Goal: Check status

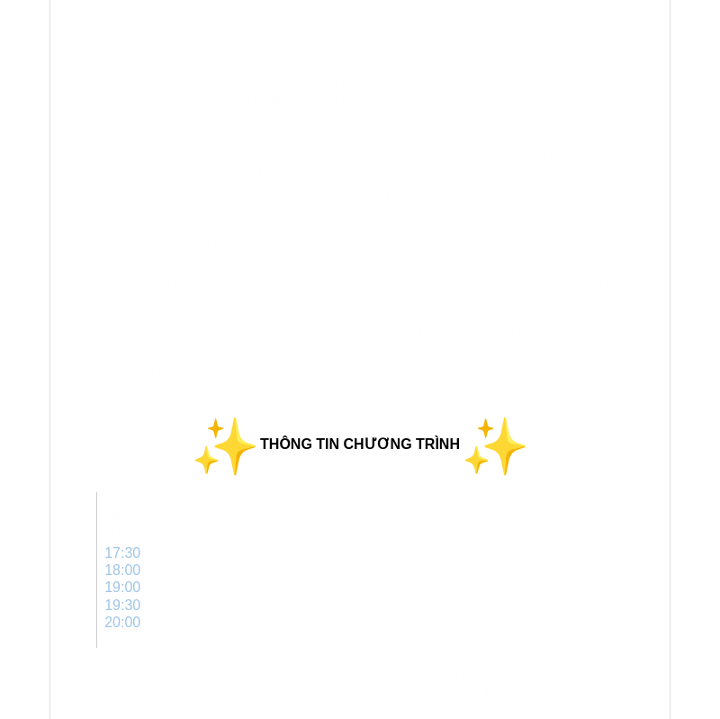
scroll to position [7234, 0]
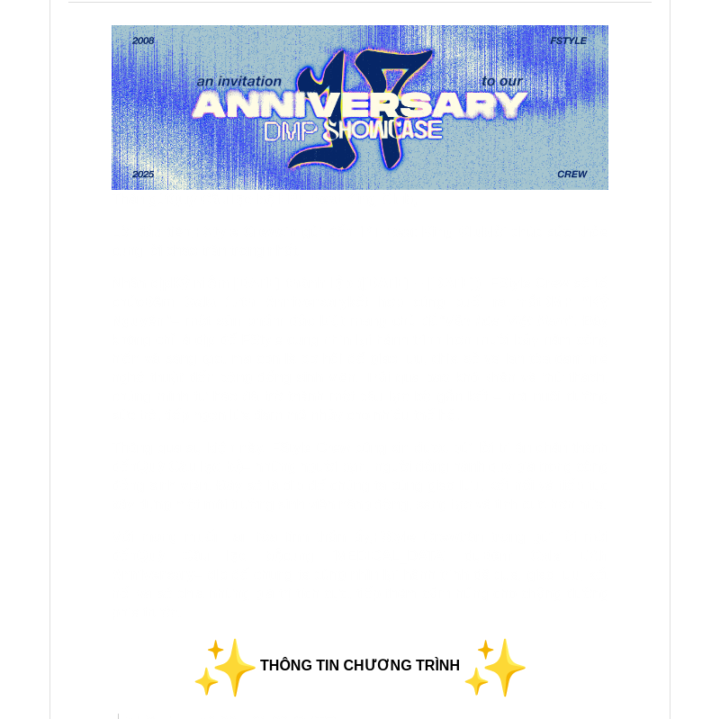
scroll to position [305, 0]
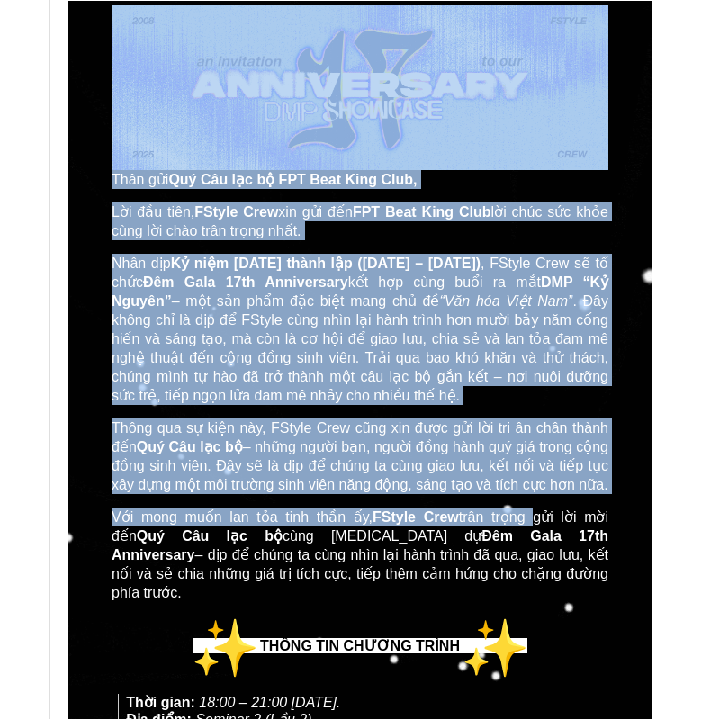
drag, startPoint x: 78, startPoint y: 204, endPoint x: 525, endPoint y: 535, distance: 555.4
click at [525, 535] on td "Thân gửi Quý Câu lạc bộ FPT Beat King Club, Lời đầu tiên, FStyle Crew xin gửi đ…" at bounding box center [359, 665] width 583 height 1329
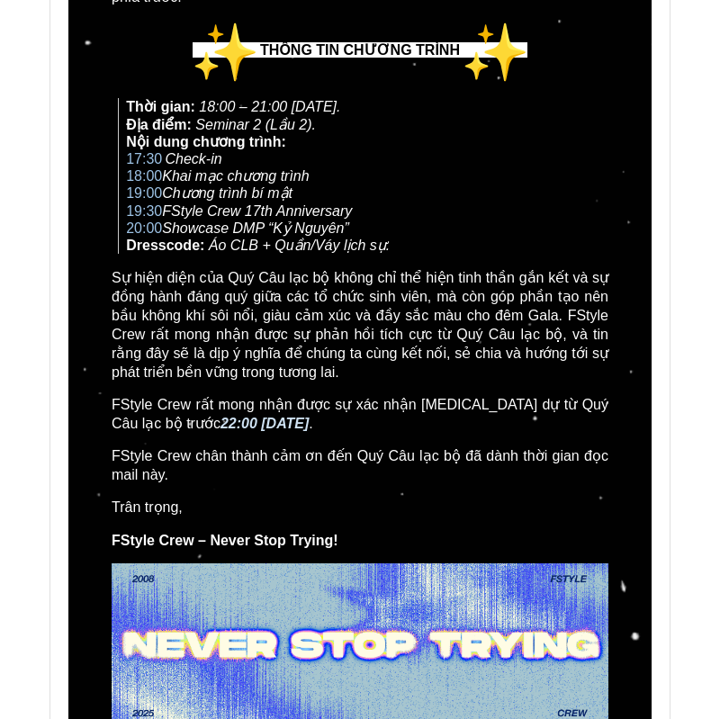
scroll to position [3257, 0]
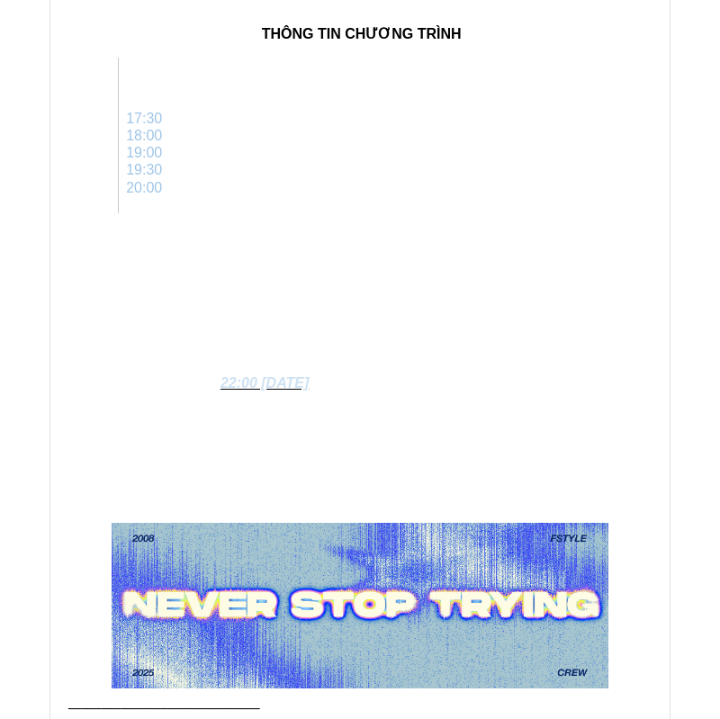
scroll to position [68154, 0]
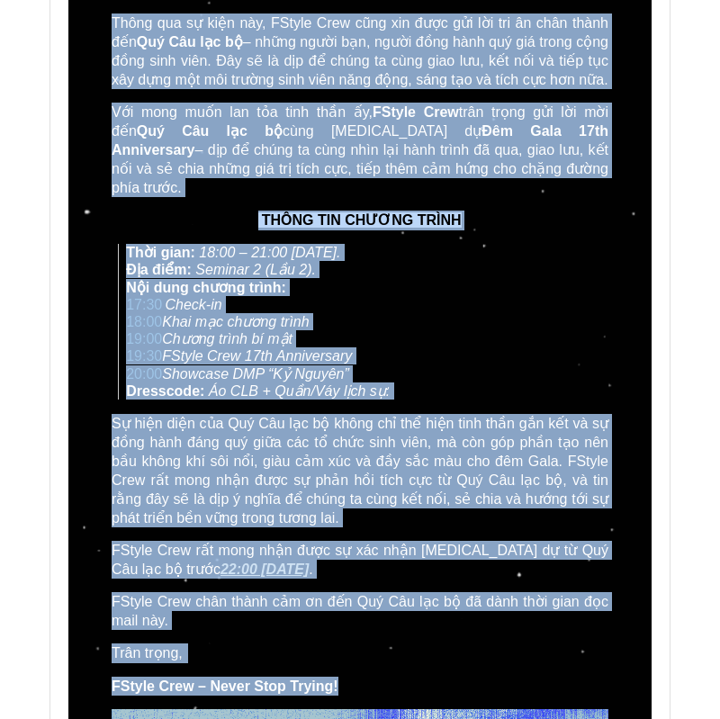
scroll to position [808, 0]
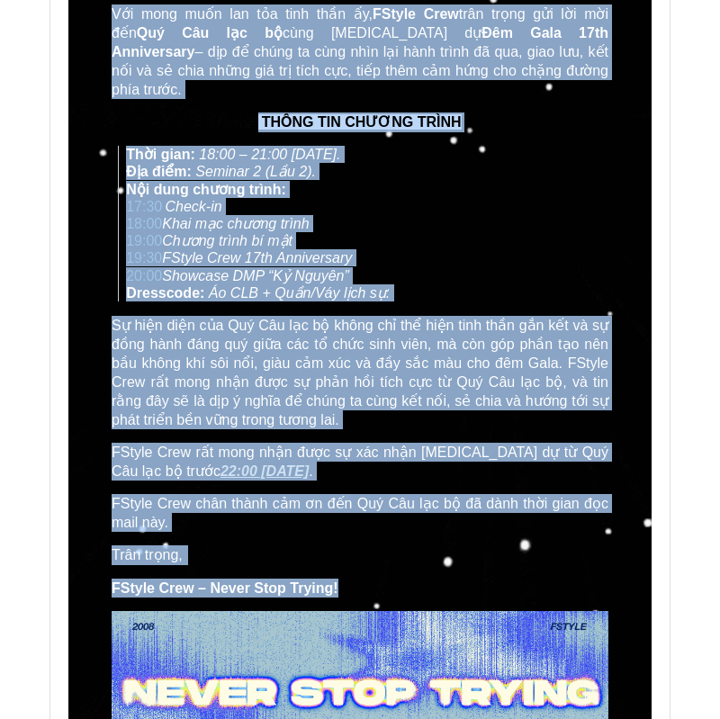
drag, startPoint x: 91, startPoint y: 203, endPoint x: 593, endPoint y: 599, distance: 640.2
click at [593, 599] on td "Thân gửi Quý Câu lạc bộ FPT Beat King Club, Lời đầu tiên, FStyle Crew xin gửi đ…" at bounding box center [359, 140] width 583 height 1284
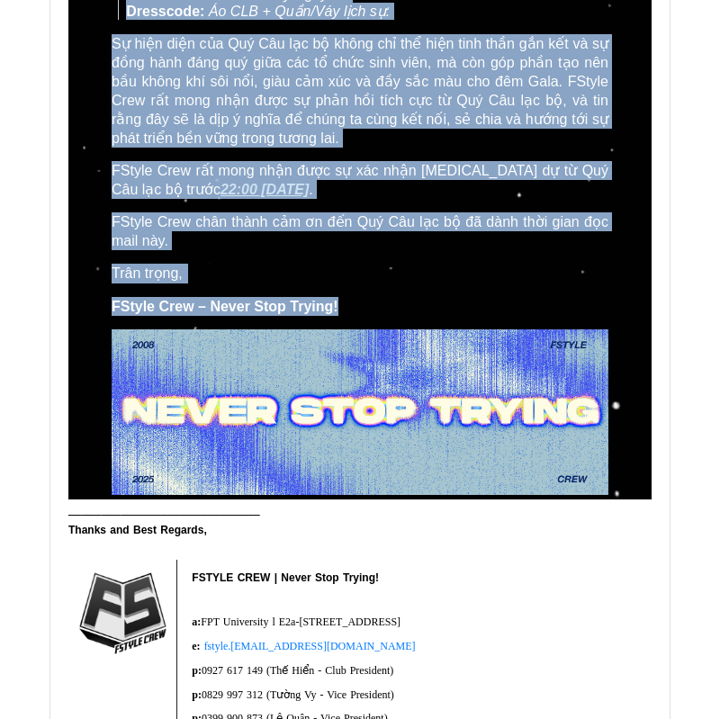
scroll to position [826, 0]
